Goal: Task Accomplishment & Management: Manage account settings

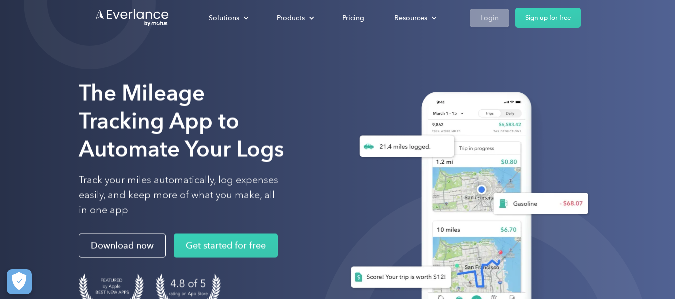
click at [485, 18] on div "Login" at bounding box center [489, 18] width 18 height 12
